Goal: Contribute content: Add original content to the website for others to see

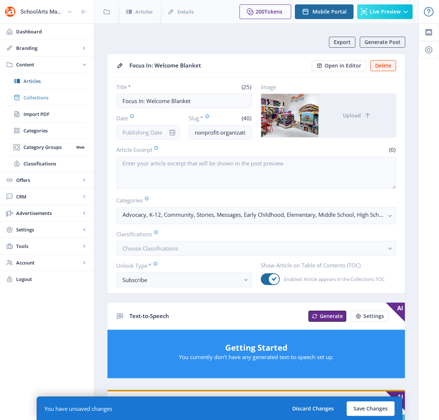
scroll to position [308, 0]
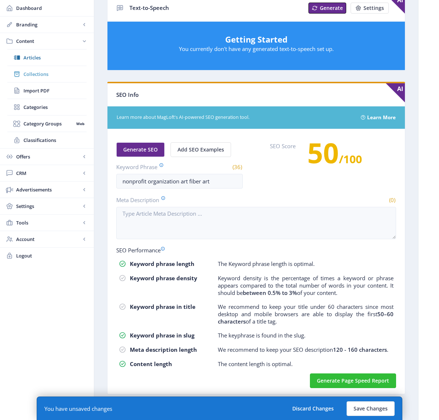
click at [34, 75] on span "Collections" at bounding box center [54, 73] width 63 height 7
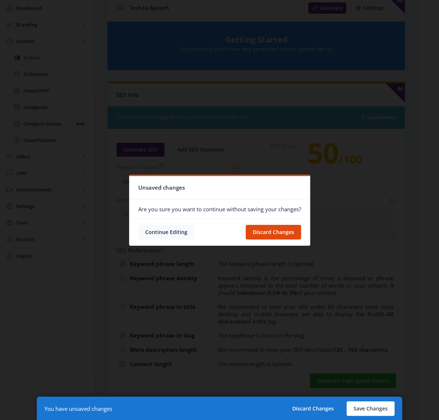
click at [151, 238] on button "Continue Editing" at bounding box center [166, 232] width 56 height 15
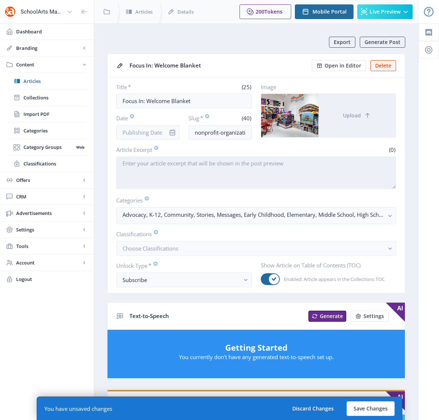
click at [180, 162] on textarea "Article Excerpt" at bounding box center [256, 173] width 280 height 32
paste textarea "Welcome Blanket is a crowd-sourced artistic project that builds a platform of e…"
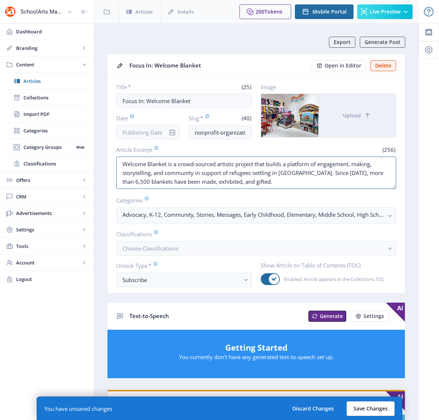
type textarea "Welcome Blanket is a crowd-sourced artistic project that builds a platform of e…"
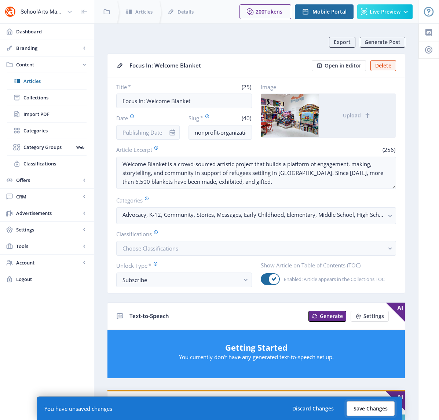
click at [366, 410] on button "Save Changes" at bounding box center [370, 408] width 48 height 15
click at [362, 405] on button "Save Changes" at bounding box center [370, 408] width 48 height 15
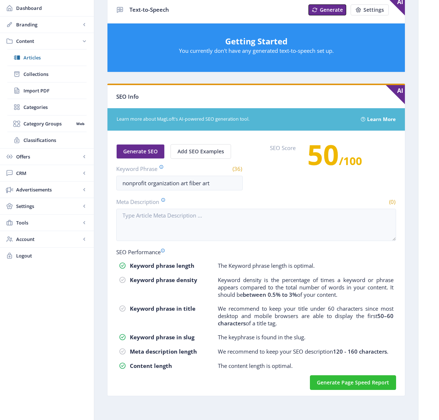
scroll to position [308, 0]
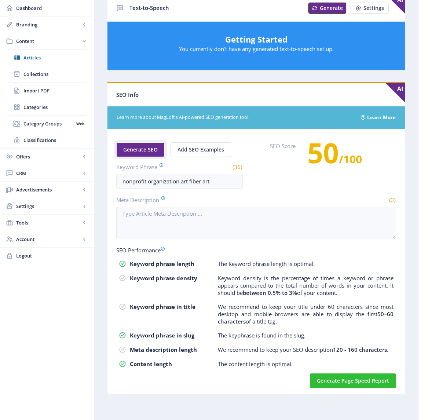
click at [142, 150] on span "Generate SEO" at bounding box center [140, 150] width 34 height 6
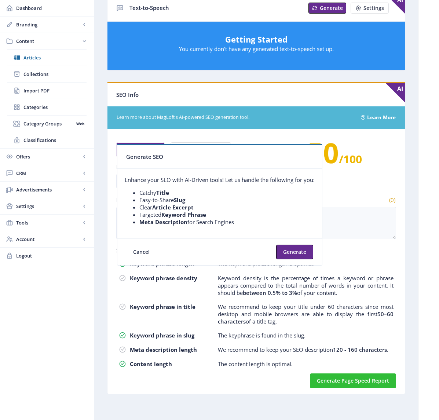
scroll to position [0, 0]
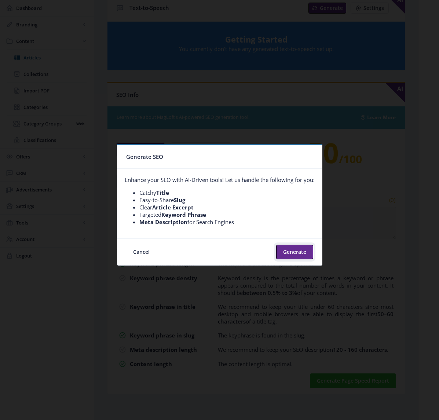
click at [297, 245] on button "Generate" at bounding box center [294, 252] width 37 height 15
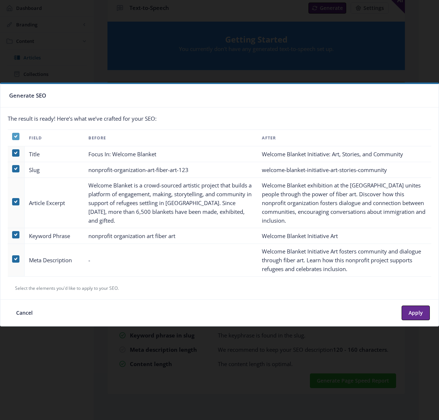
click at [15, 136] on use at bounding box center [15, 136] width 3 height 3
click at [12, 136] on input "checkbox" at bounding box center [12, 136] width 0 height 0
checkbox input "false"
click at [15, 259] on span at bounding box center [15, 258] width 7 height 7
click at [12, 259] on input "checkbox" at bounding box center [12, 259] width 0 height 0
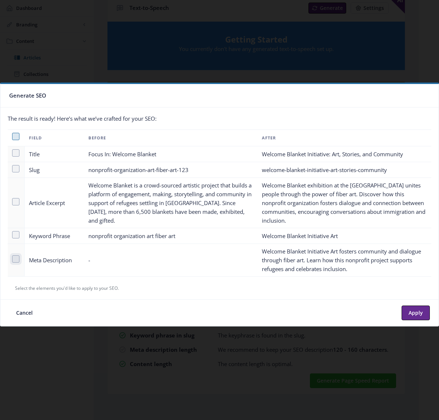
checkbox input "true"
click at [414, 312] on button "Apply" at bounding box center [415, 312] width 28 height 15
type textarea "Welcome Blanket Initiative Art fosters community and dialogue through fiber art…"
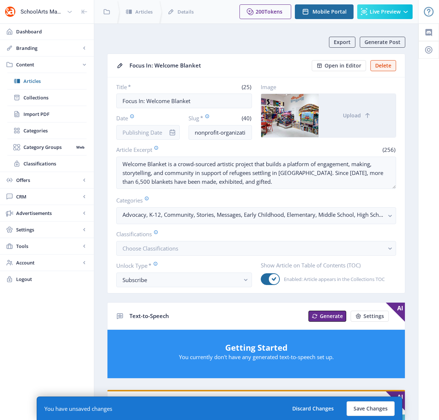
scroll to position [308, 0]
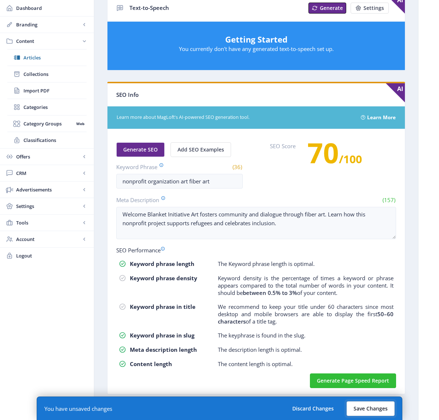
click at [375, 408] on button "Save Changes" at bounding box center [370, 408] width 48 height 15
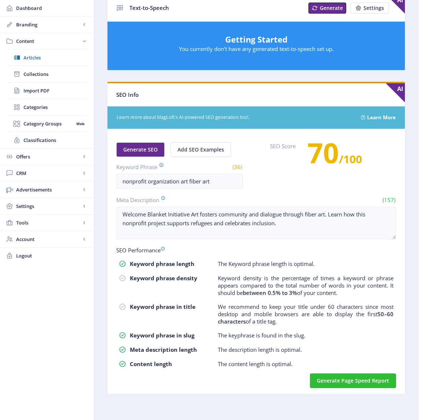
scroll to position [62, 0]
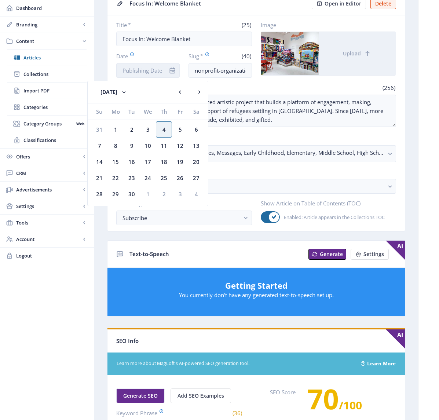
click at [151, 69] on input "Date" at bounding box center [147, 70] width 63 height 15
click at [125, 93] on button "[DATE]" at bounding box center [113, 92] width 41 height 15
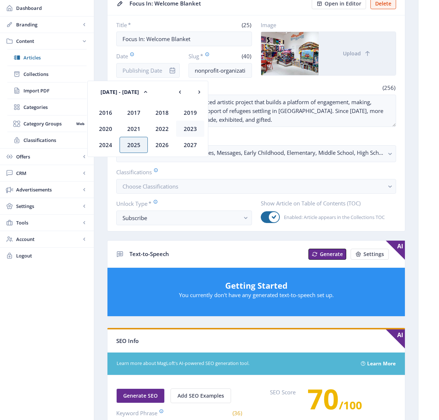
click at [190, 128] on div "2023" at bounding box center [190, 129] width 28 height 16
click at [107, 110] on div "Jan" at bounding box center [105, 112] width 28 height 16
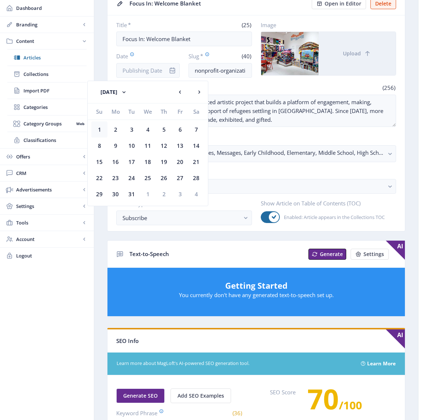
click at [101, 126] on div "1" at bounding box center [99, 129] width 16 height 16
type input "[DATE]"
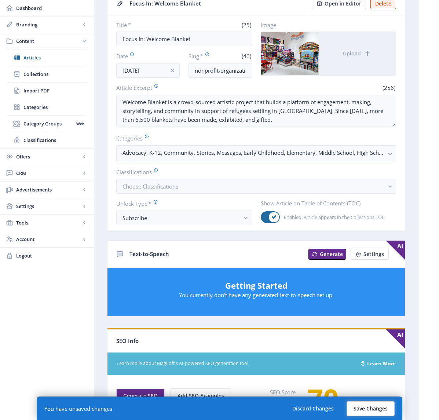
click at [368, 412] on button "Save Changes" at bounding box center [370, 408] width 48 height 15
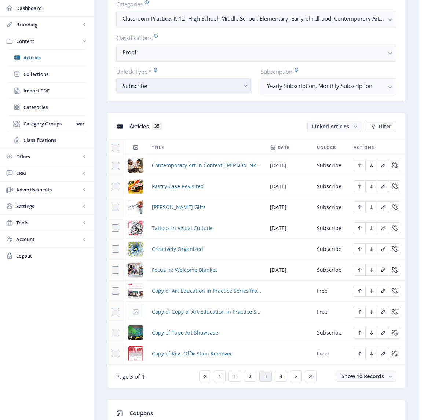
scroll to position [226, 0]
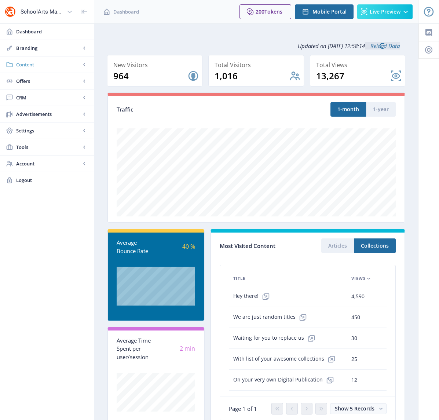
click at [33, 64] on span "Content" at bounding box center [48, 64] width 65 height 7
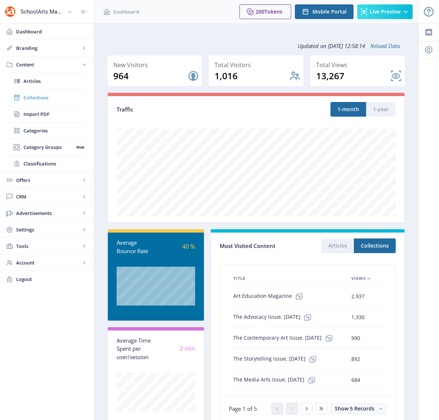
click at [32, 96] on span "Collections" at bounding box center [54, 97] width 63 height 7
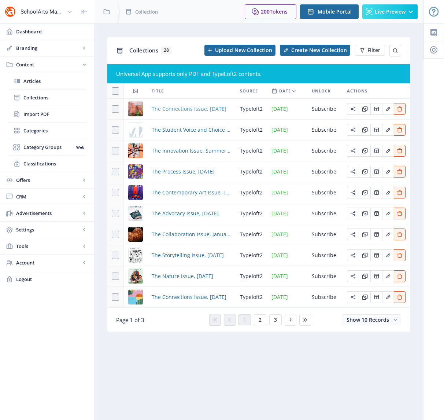
click at [182, 110] on span "The Connections Issue, September 2025" at bounding box center [189, 108] width 75 height 9
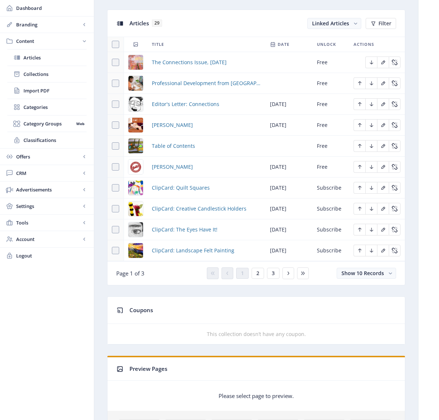
scroll to position [401, 0]
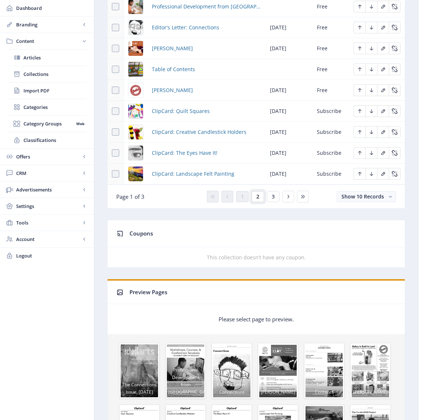
click at [257, 195] on span "2" at bounding box center [257, 197] width 3 height 6
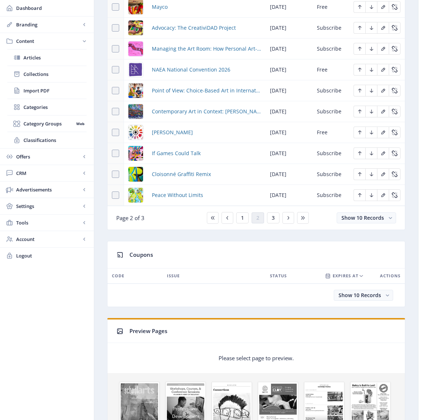
scroll to position [378, 0]
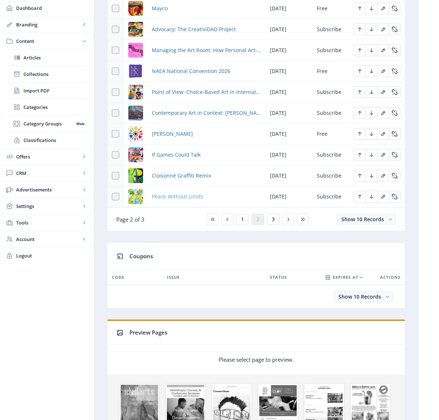
click at [170, 194] on span "Peace Without Limits" at bounding box center [177, 196] width 51 height 9
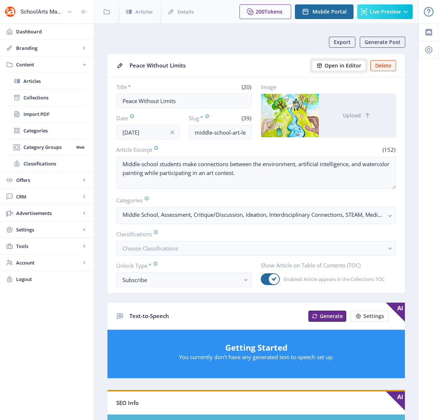
click at [341, 65] on span "Open in Editor" at bounding box center [342, 66] width 37 height 6
